Goal: Transaction & Acquisition: Purchase product/service

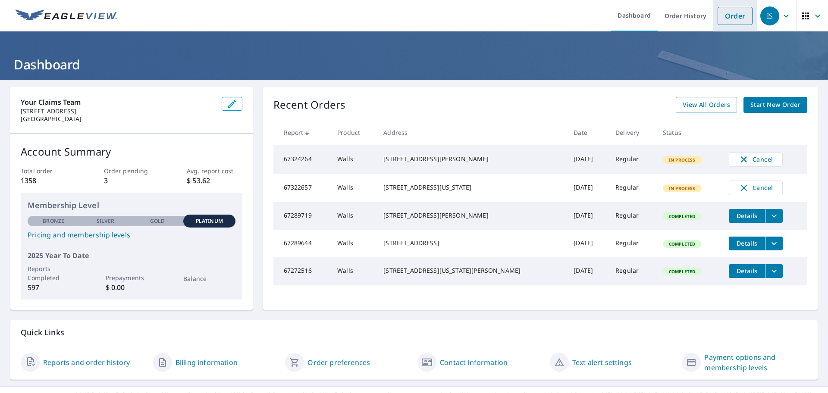
click at [724, 15] on link "Order" at bounding box center [734, 16] width 35 height 18
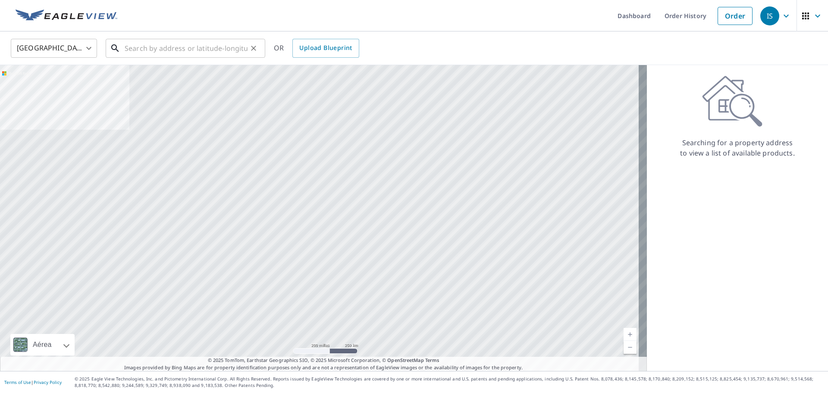
click at [176, 49] on input "text" at bounding box center [186, 48] width 123 height 24
paste input "[STREET_ADDRESS][US_STATE]"
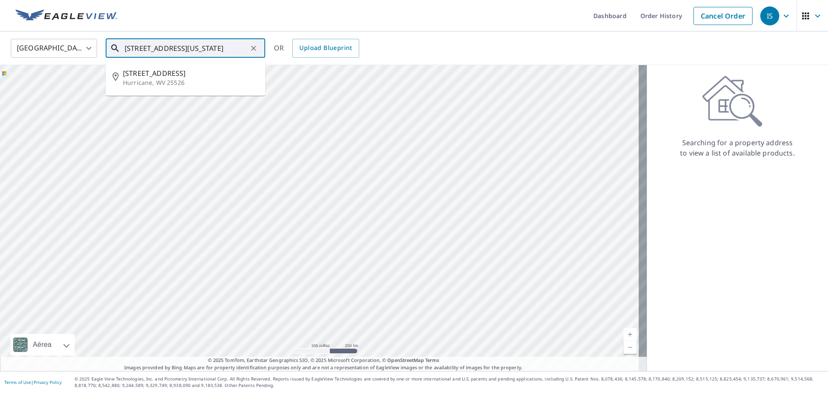
type input "[STREET_ADDRESS][US_STATE]"
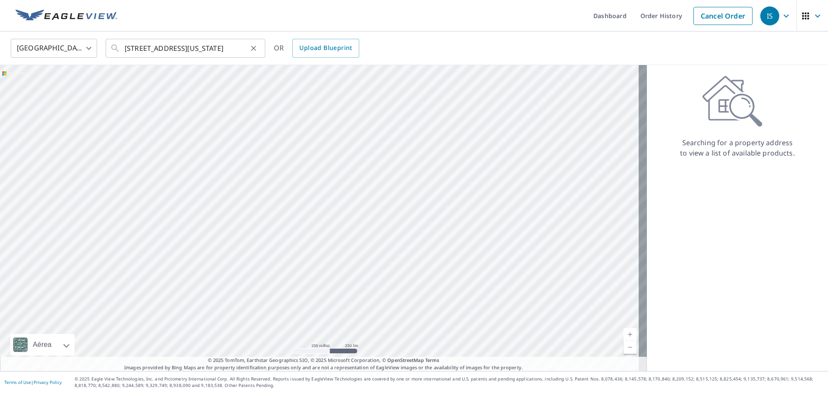
scroll to position [0, 0]
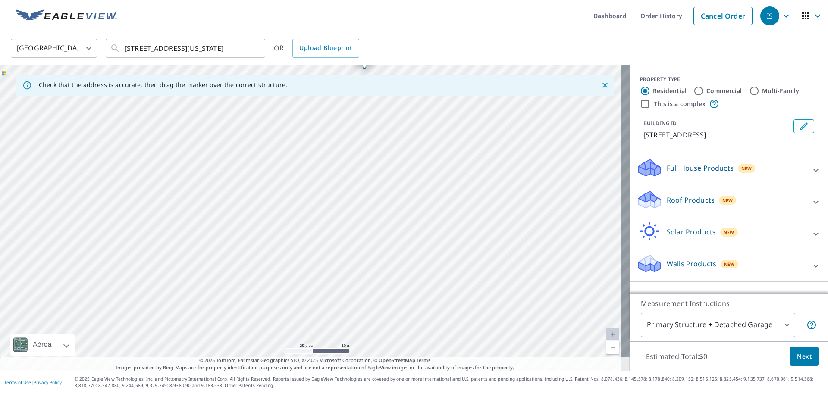
drag, startPoint x: 460, startPoint y: 270, endPoint x: 514, endPoint y: 122, distance: 157.7
click at [514, 122] on div "[STREET_ADDRESS]" at bounding box center [314, 218] width 629 height 306
drag, startPoint x: 387, startPoint y: 184, endPoint x: 397, endPoint y: 105, distance: 80.0
click at [395, 124] on div "[STREET_ADDRESS]" at bounding box center [314, 218] width 629 height 306
drag, startPoint x: 365, startPoint y: 177, endPoint x: 406, endPoint y: 171, distance: 41.4
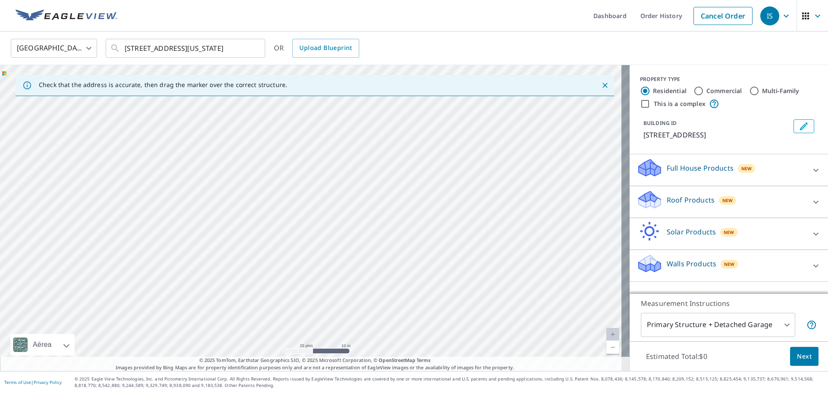
click at [406, 171] on div "[STREET_ADDRESS]" at bounding box center [314, 218] width 629 height 306
drag, startPoint x: 418, startPoint y: 117, endPoint x: 500, endPoint y: 172, distance: 98.8
click at [500, 172] on div "[STREET_ADDRESS]" at bounding box center [314, 218] width 629 height 306
drag, startPoint x: 503, startPoint y: 132, endPoint x: 497, endPoint y: 127, distance: 8.3
click at [499, 141] on div "[STREET_ADDRESS]" at bounding box center [314, 218] width 629 height 306
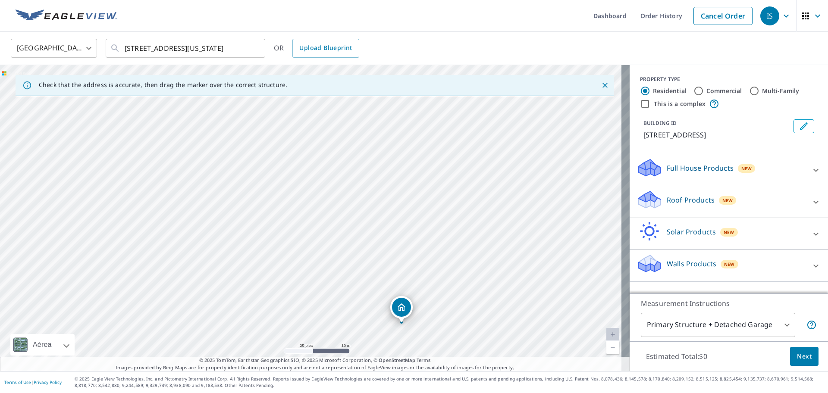
drag, startPoint x: 497, startPoint y: 104, endPoint x: 399, endPoint y: 313, distance: 230.5
click at [651, 262] on icon at bounding box center [649, 264] width 26 height 20
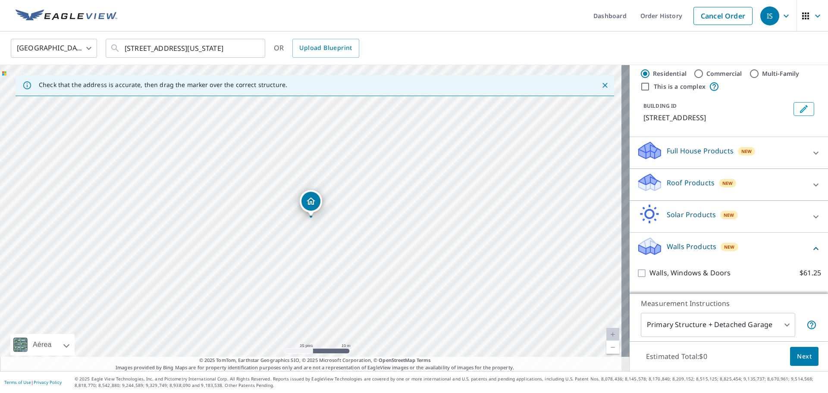
scroll to position [47, 0]
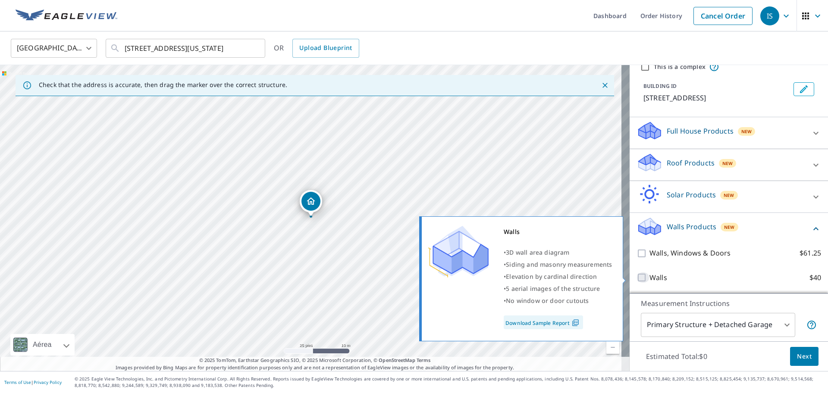
click at [636, 276] on input "Walls $40" at bounding box center [642, 277] width 13 height 10
checkbox input "true"
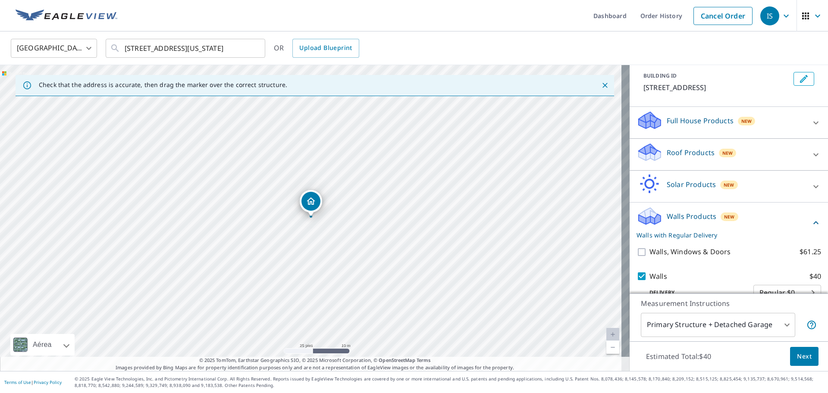
click at [658, 329] on body "IS IS Dashboard Order History Cancel Order IS [GEOGRAPHIC_DATA] US ​ [STREET_AD…" at bounding box center [414, 196] width 828 height 393
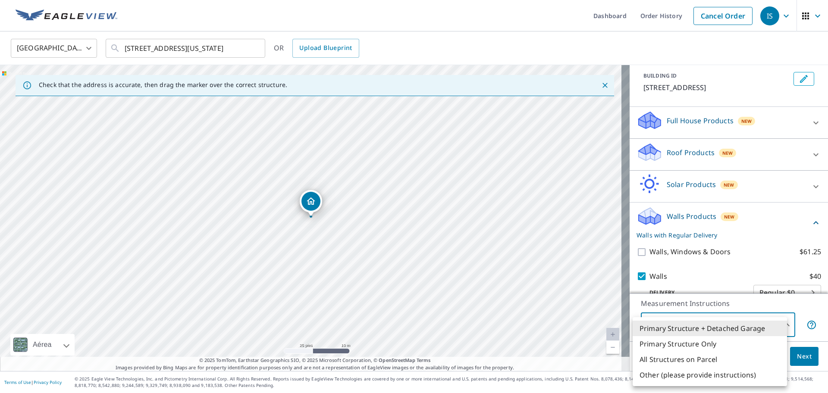
click at [662, 362] on li "All Structures on Parcel" at bounding box center [710, 360] width 154 height 16
type input "3"
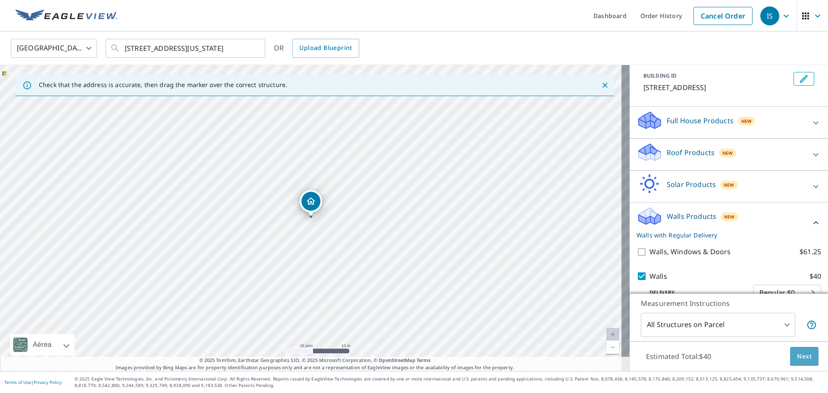
click at [797, 359] on span "Next" at bounding box center [804, 356] width 15 height 11
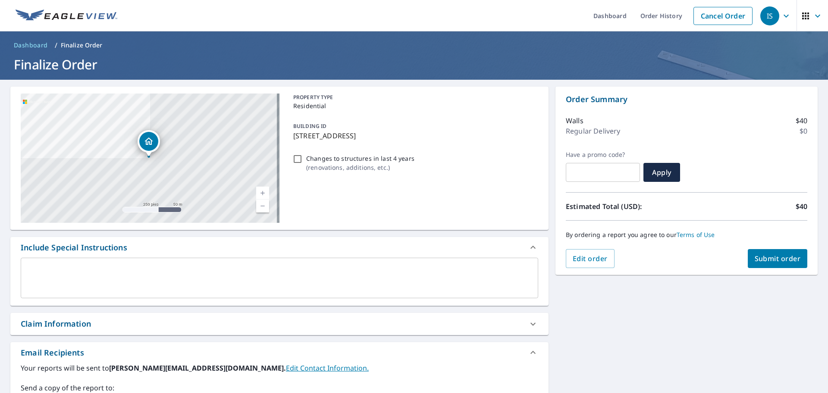
click at [250, 316] on div "Claim Information" at bounding box center [279, 324] width 538 height 22
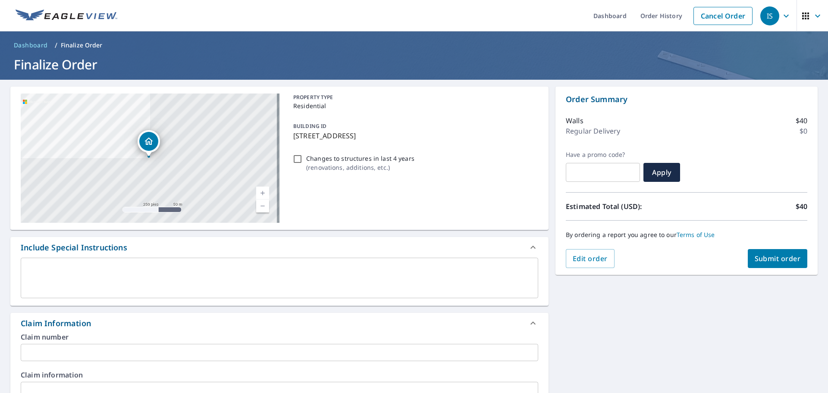
click at [199, 356] on input "text" at bounding box center [279, 352] width 517 height 17
paste input "[PERSON_NAME]"
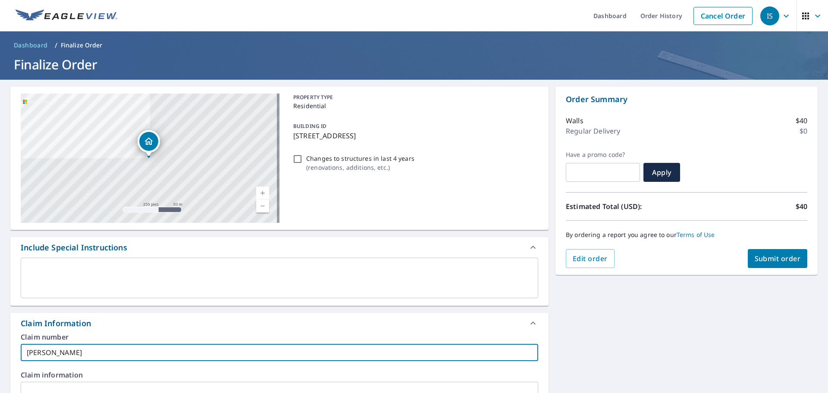
type input "[PERSON_NAME]"
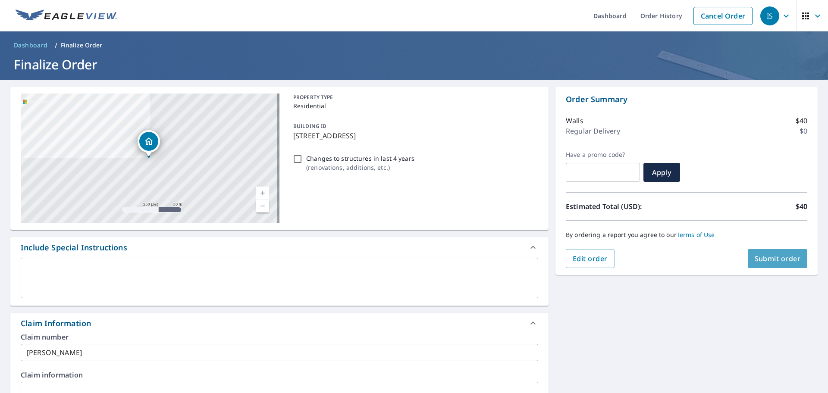
click at [773, 256] on span "Submit order" at bounding box center [778, 258] width 46 height 9
